Goal: Information Seeking & Learning: Learn about a topic

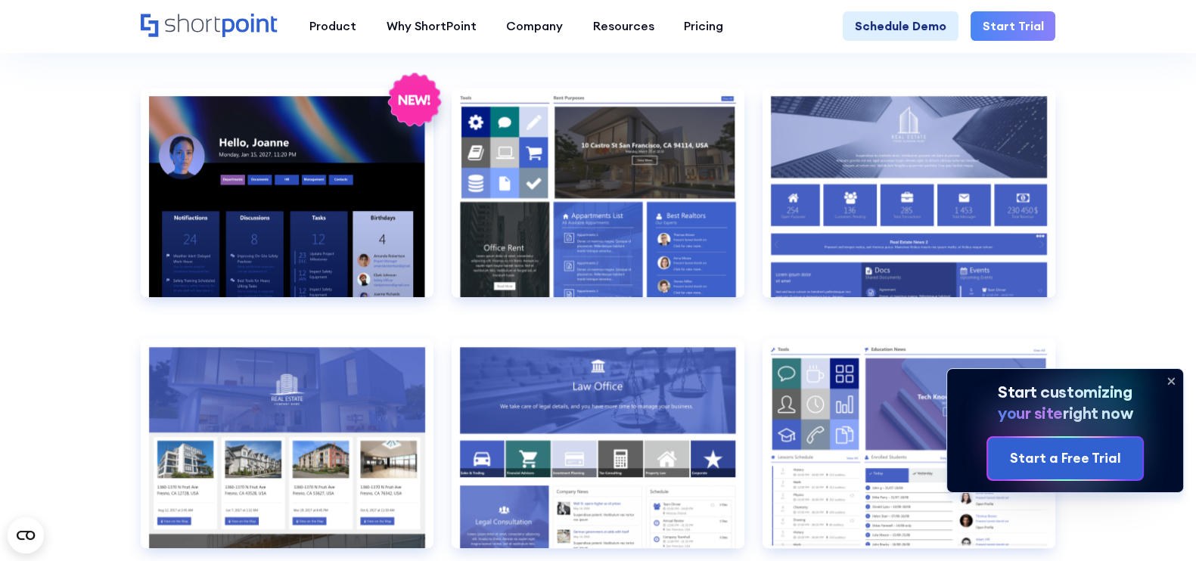
drag, startPoint x: 5, startPoint y: 270, endPoint x: 1123, endPoint y: 199, distance: 1120.4
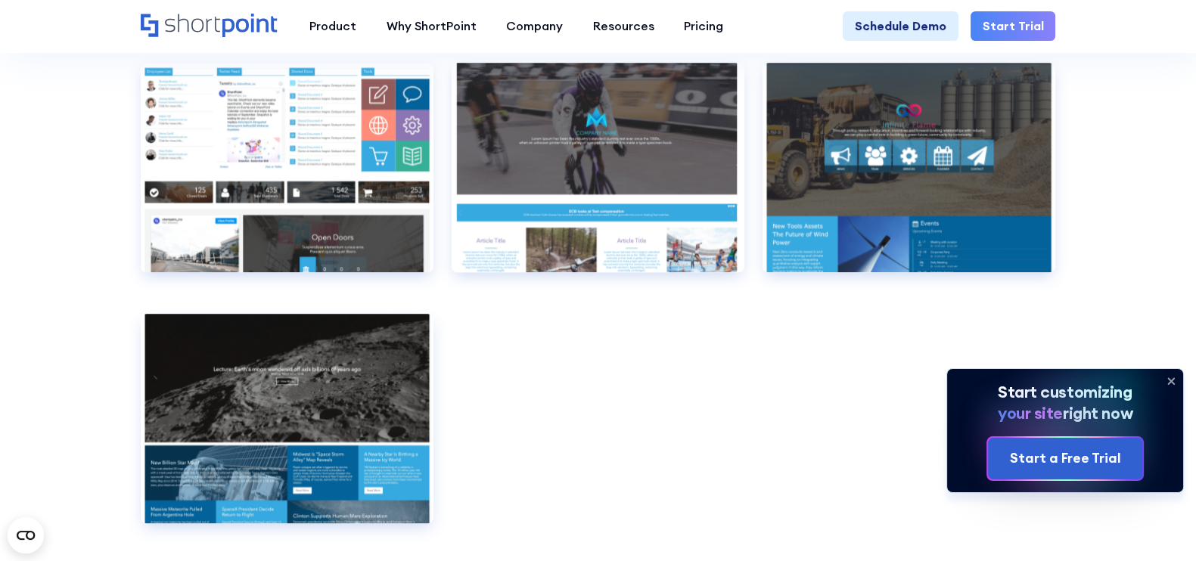
scroll to position [9517, 0]
drag, startPoint x: 1137, startPoint y: 255, endPoint x: 1163, endPoint y: 144, distance: 114.1
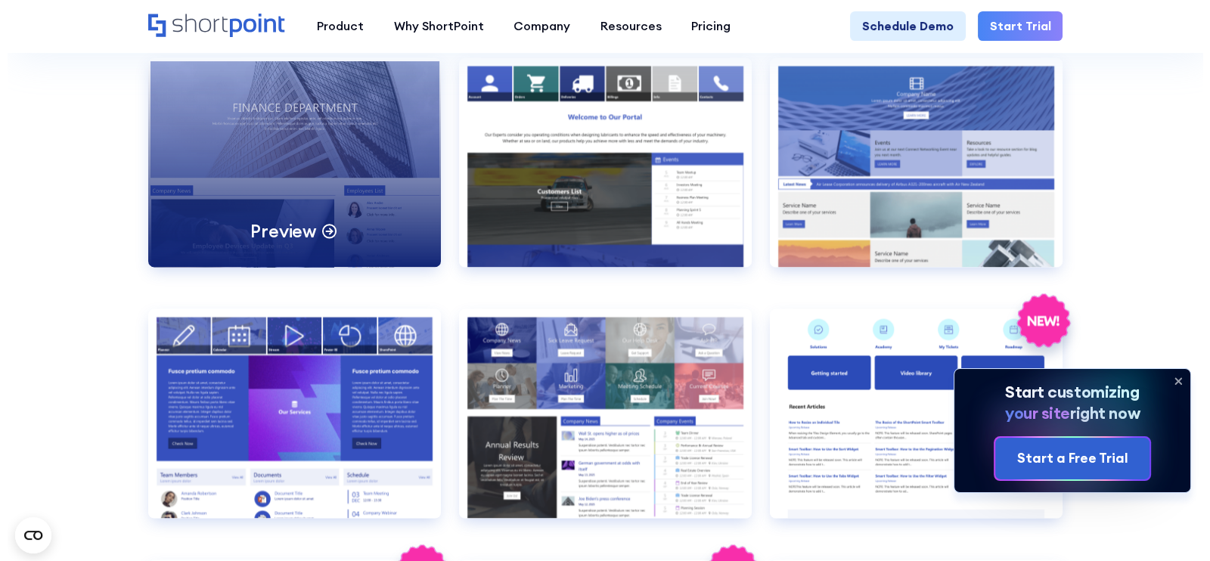
scroll to position [3154, 0]
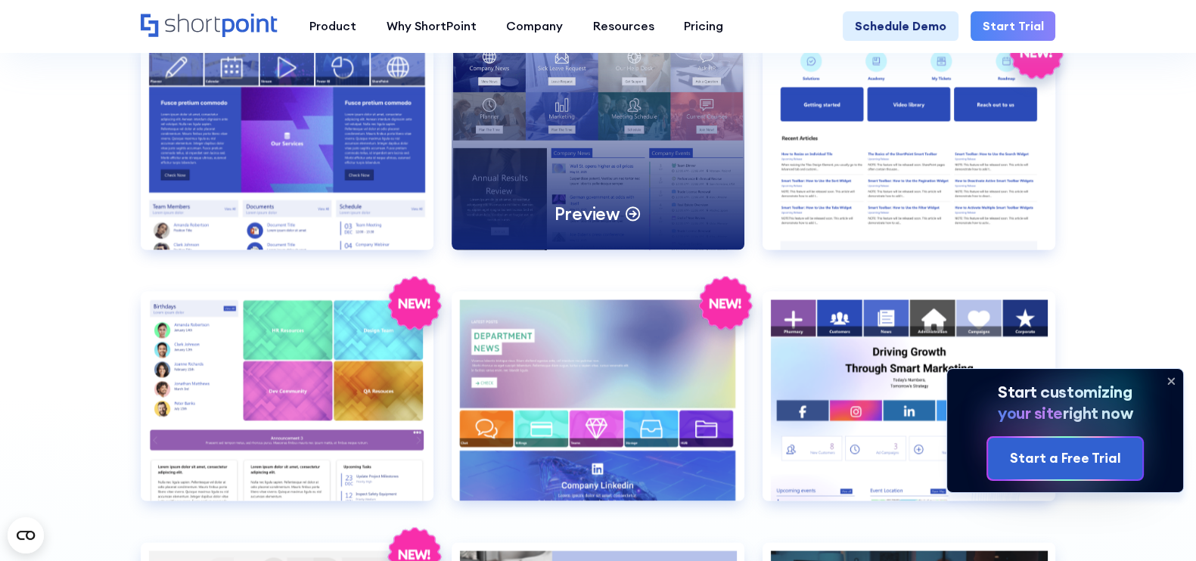
click at [651, 166] on div "Preview" at bounding box center [598, 145] width 293 height 210
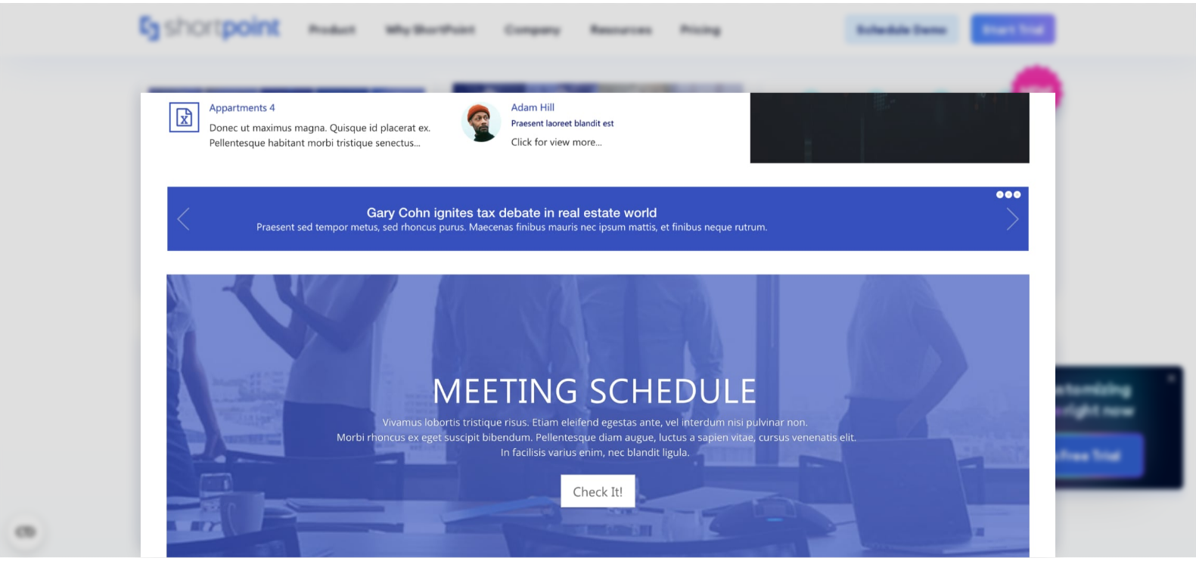
scroll to position [1070, 0]
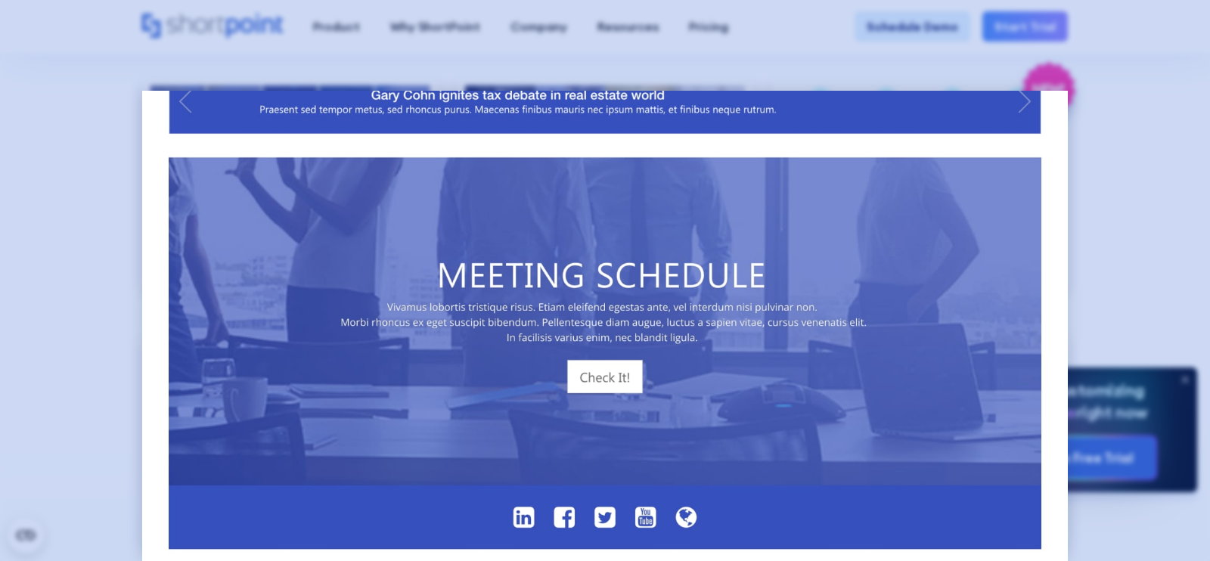
click at [26, 297] on div at bounding box center [605, 280] width 1210 height 561
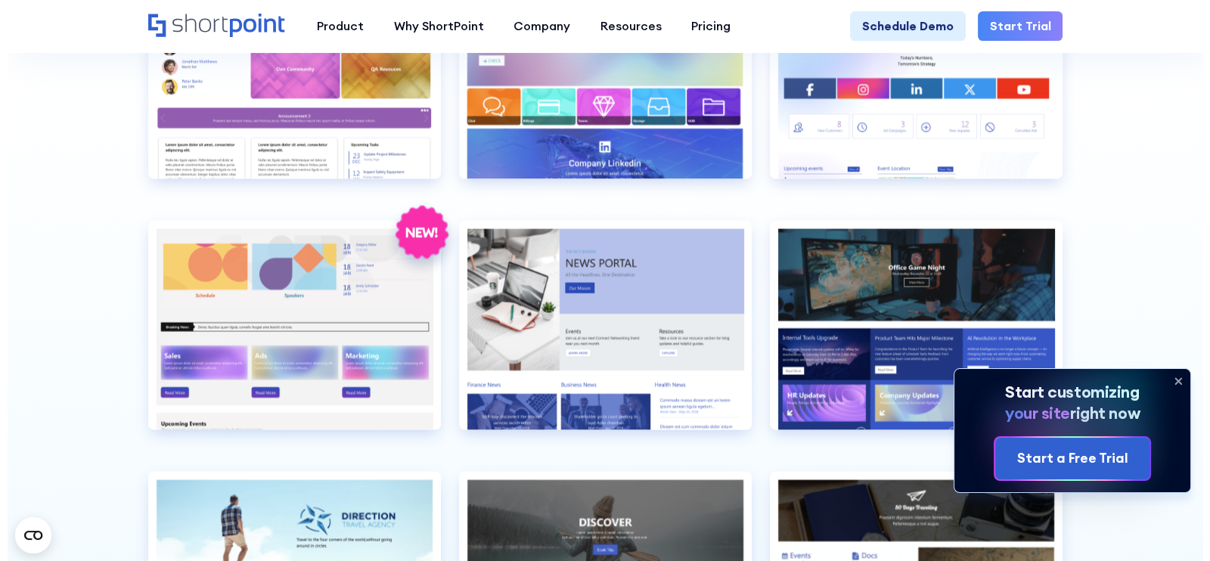
scroll to position [3494, 0]
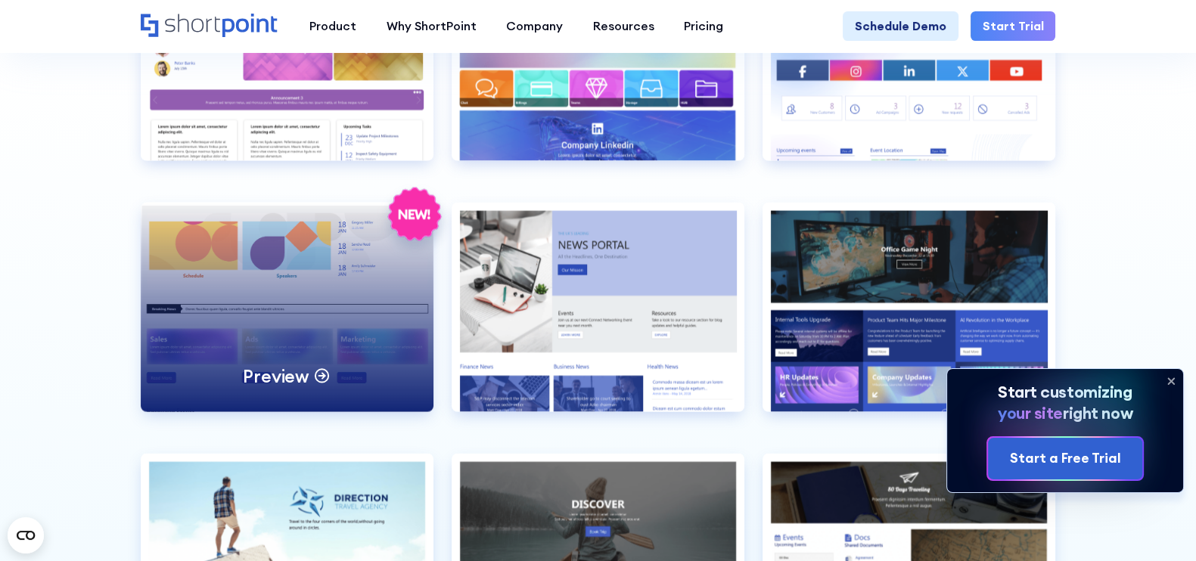
click at [428, 259] on icon at bounding box center [415, 221] width 76 height 76
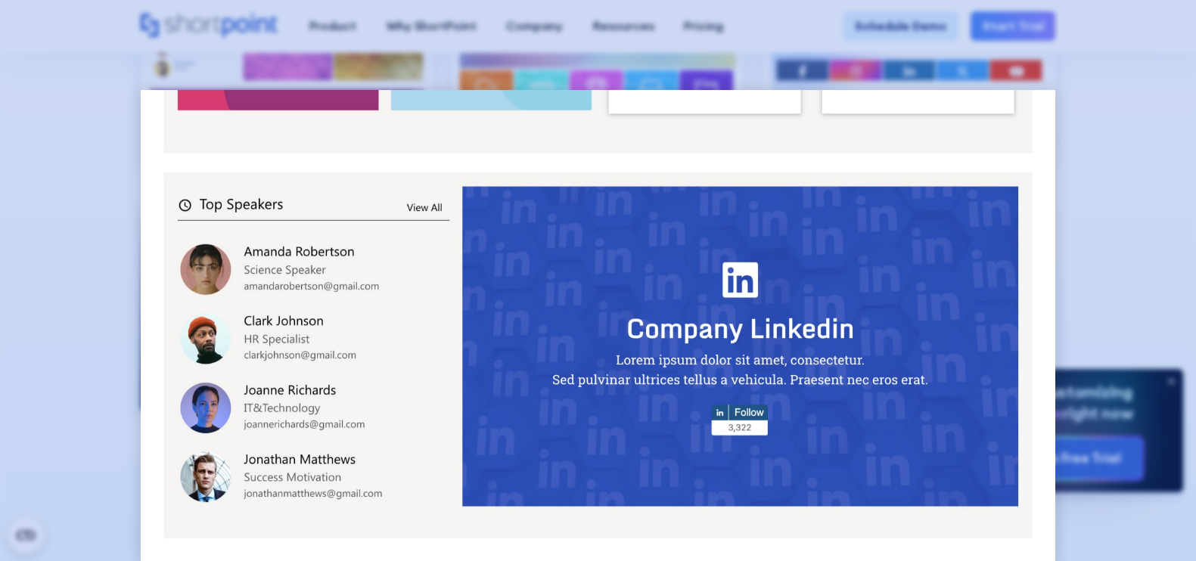
scroll to position [0, 0]
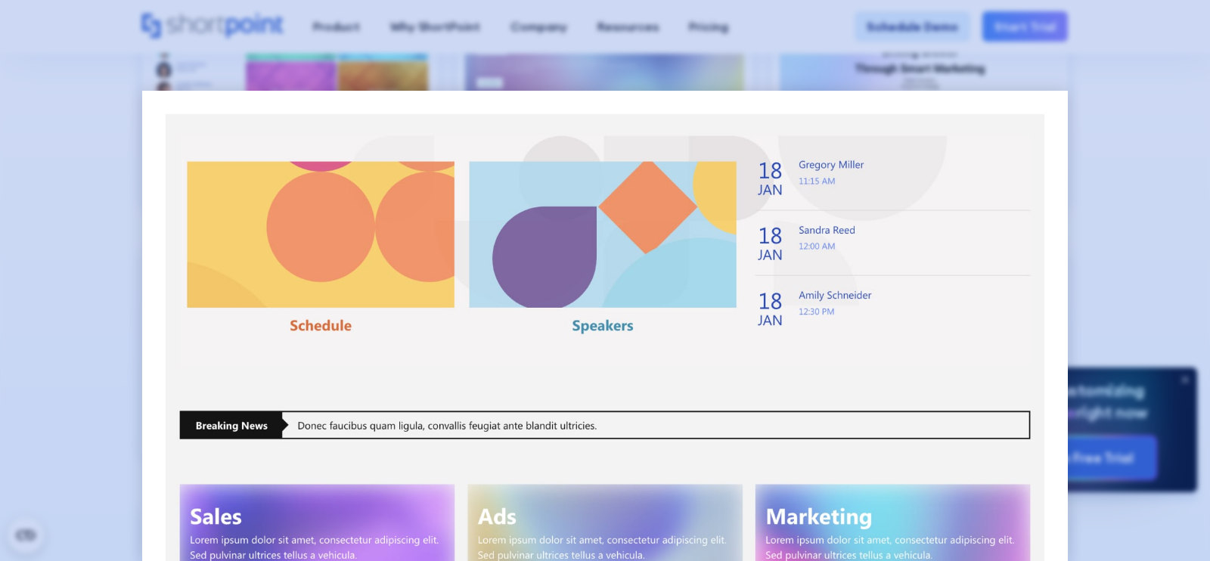
click at [4, 246] on div at bounding box center [605, 280] width 1210 height 561
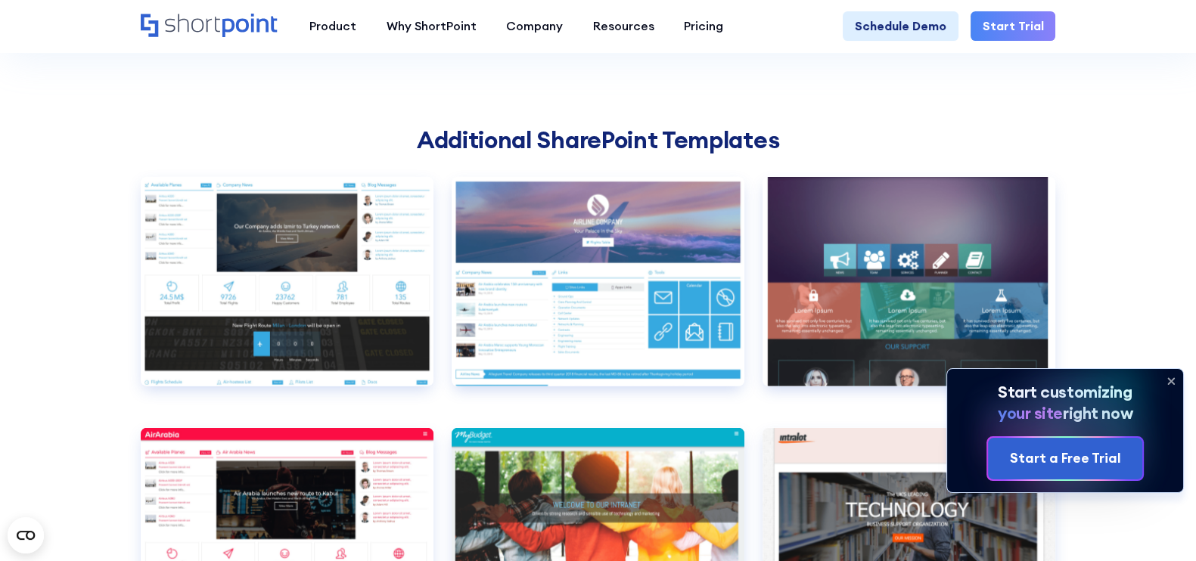
scroll to position [4380, 0]
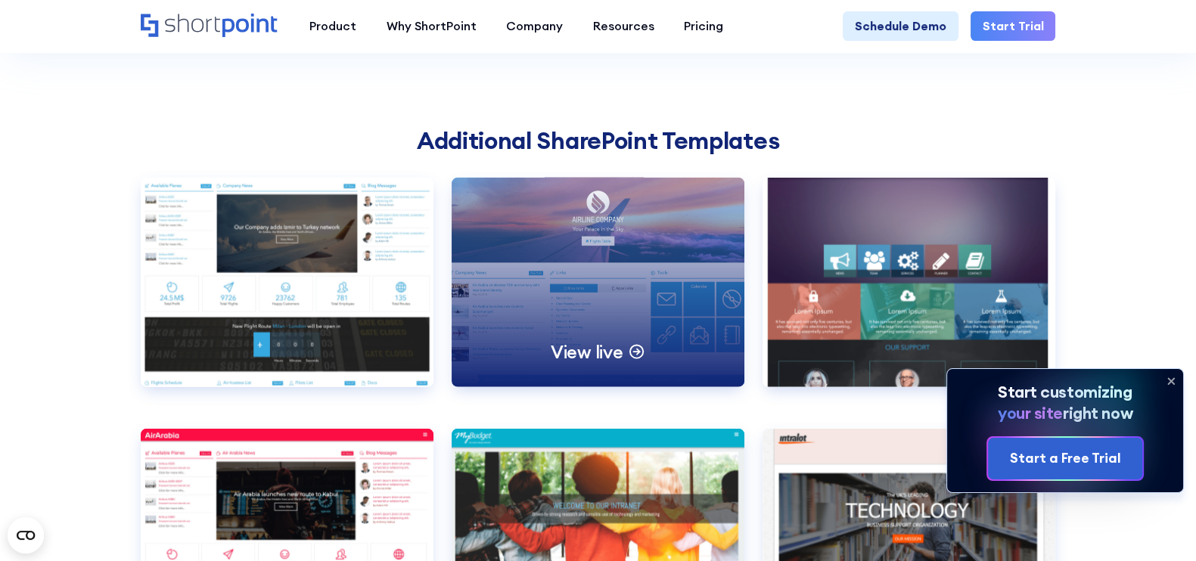
click at [586, 305] on div "View live" at bounding box center [598, 283] width 293 height 210
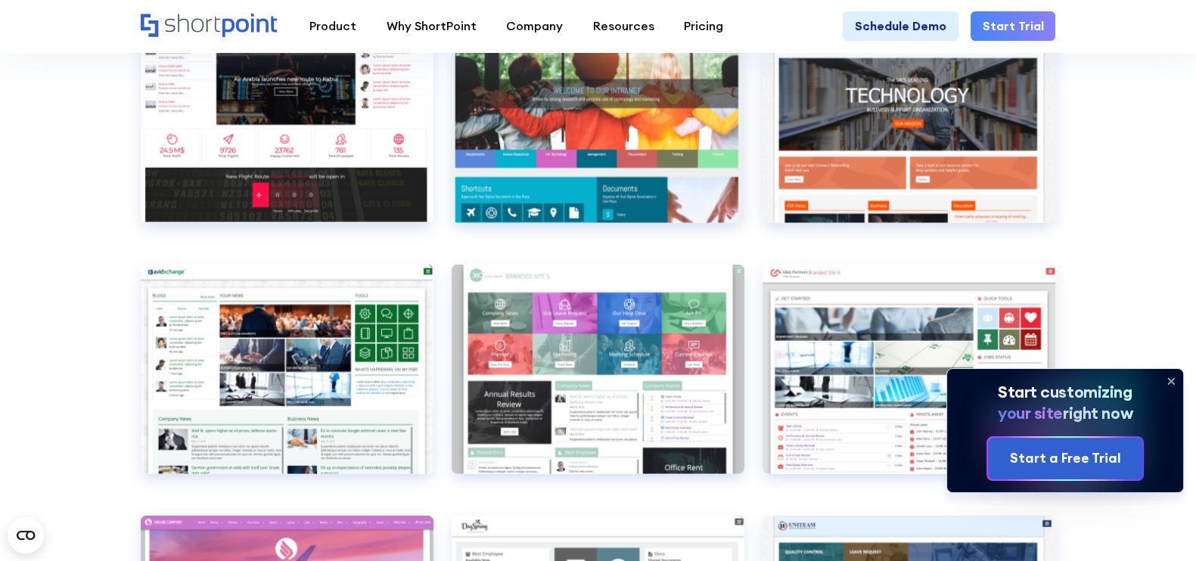
scroll to position [4795, 0]
